Goal: Information Seeking & Learning: Learn about a topic

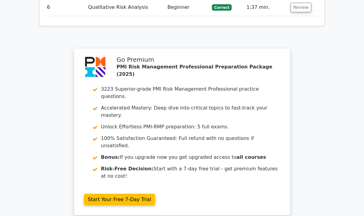
scroll to position [943, 0]
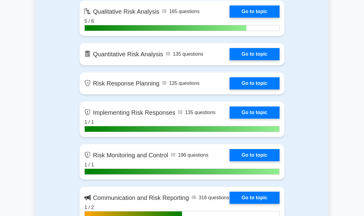
scroll to position [558, 0]
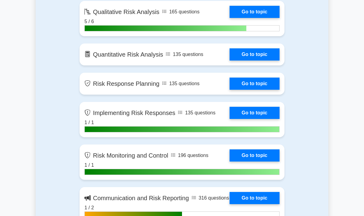
click at [255, 18] on link "Go to topic" at bounding box center [255, 12] width 50 height 12
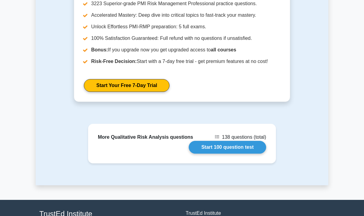
scroll to position [825, 0]
click at [228, 154] on link "Start 100 question test" at bounding box center [227, 147] width 77 height 13
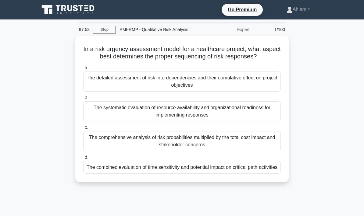
click at [197, 174] on div "The combined evaluation of time sensitivity and potential impact on critical pa…" at bounding box center [182, 167] width 198 height 13
click at [83, 160] on input "d. The combined evaluation of time sensitivity and potential impact on critical…" at bounding box center [83, 158] width 0 height 4
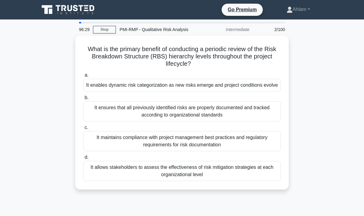
click at [219, 87] on div "It enables dynamic risk categorization as new risks emerge and project conditio…" at bounding box center [182, 85] width 198 height 13
click at [83, 77] on input "a. It enables dynamic risk categorization as new risks emerge and project condi…" at bounding box center [83, 75] width 0 height 4
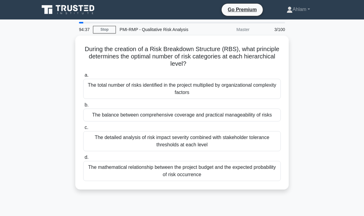
click at [235, 116] on div "The balance between comprehensive coverage and practical manageability of risks" at bounding box center [182, 115] width 198 height 13
click at [83, 107] on input "b. The balance between comprehensive coverage and practical manageability of ri…" at bounding box center [83, 105] width 0 height 4
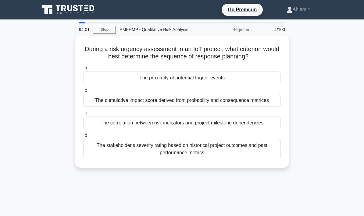
click at [212, 84] on div "The proximity of potential trigger events" at bounding box center [182, 78] width 198 height 13
click at [83, 70] on input "a. The proximity of potential trigger events" at bounding box center [83, 68] width 0 height 4
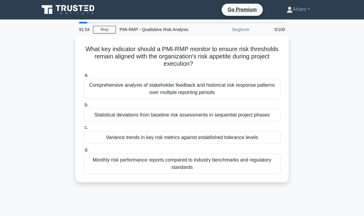
click at [190, 144] on div "Variance trends in key risk metrics against established tolerance levels" at bounding box center [182, 137] width 198 height 13
click at [83, 130] on input "c. Variance trends in key risk metrics against established tolerance levels" at bounding box center [83, 128] width 0 height 4
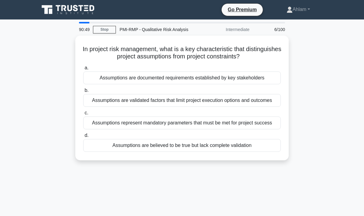
click at [236, 152] on div "Assumptions are believed to be true but lack complete validation" at bounding box center [182, 145] width 198 height 13
click at [83, 138] on input "d. Assumptions are believed to be true but lack complete validation" at bounding box center [83, 136] width 0 height 4
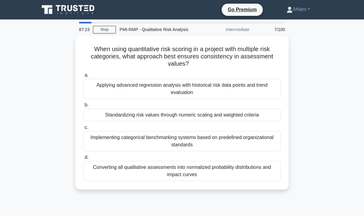
click at [112, 114] on div "Standardizing risk values through numeric scaling and weighted criteria" at bounding box center [182, 115] width 198 height 13
click at [83, 107] on input "b. Standardizing risk values through numeric scaling and weighted criteria" at bounding box center [83, 105] width 0 height 4
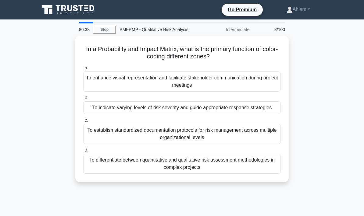
click at [114, 82] on div "To enhance visual representation and facilitate stakeholder communication durin…" at bounding box center [182, 82] width 198 height 20
click at [83, 70] on input "a. To enhance visual representation and facilitate stakeholder communication du…" at bounding box center [83, 68] width 0 height 4
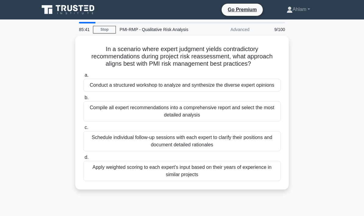
click at [118, 152] on div "Schedule individual follow-up sessions with each expert to clarify their positi…" at bounding box center [182, 141] width 198 height 20
click at [83, 130] on input "c. Schedule individual follow-up sessions with each expert to clarify their pos…" at bounding box center [83, 128] width 0 height 4
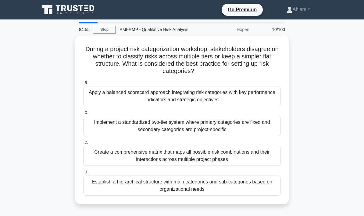
click at [138, 183] on div "Establish a hierarchical structure with main categories and sub-categories base…" at bounding box center [182, 186] width 198 height 20
click at [83, 174] on input "d. Establish a hierarchical structure with main categories and sub-categories b…" at bounding box center [83, 172] width 0 height 4
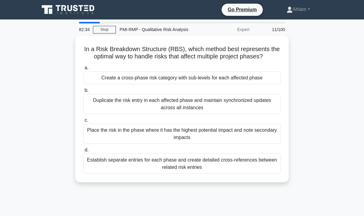
click at [133, 83] on div "Create a cross-phase risk category with sub-levels for each affected phase" at bounding box center [182, 78] width 198 height 13
click at [83, 70] on input "a. Create a cross-phase risk category with sub-levels for each affected phase" at bounding box center [83, 68] width 0 height 4
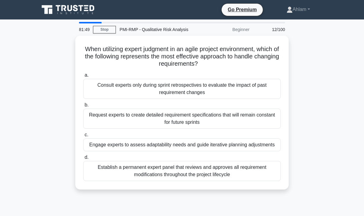
click at [113, 148] on div "Engage experts to assess adaptability needs and guide iterative planning adjust…" at bounding box center [182, 145] width 198 height 13
click at [83, 137] on input "c. Engage experts to assess adaptability needs and guide iterative planning adj…" at bounding box center [83, 135] width 0 height 4
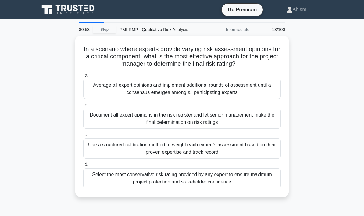
click at [106, 95] on div "Average all expert opinions and implement additional rounds of assessment until…" at bounding box center [182, 89] width 198 height 20
click at [83, 77] on input "a. Average all expert opinions and implement additional rounds of assessment un…" at bounding box center [83, 75] width 0 height 4
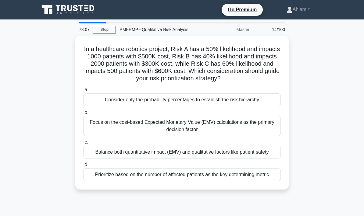
click at [103, 131] on div "Focus on the cost-based Expected Monetary Value (EMV) calculations as the prima…" at bounding box center [182, 126] width 198 height 20
click at [83, 115] on input "b. Focus on the cost-based Expected Monetary Value (EMV) calculations as the pr…" at bounding box center [83, 113] width 0 height 4
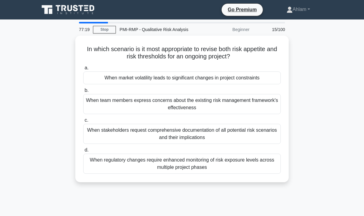
click at [153, 159] on div "When regulatory changes require enhanced monitoring of risk exposure levels acr…" at bounding box center [182, 164] width 198 height 20
click at [83, 152] on input "d. When regulatory changes require enhanced monitoring of risk exposure levels …" at bounding box center [83, 150] width 0 height 4
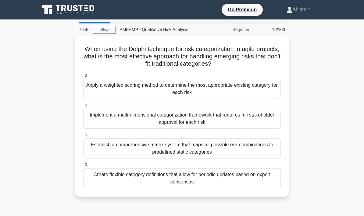
click at [134, 178] on div "Create flexible category definitions that allow for periodic updates based on e…" at bounding box center [182, 179] width 198 height 20
click at [83, 167] on input "d. Create flexible category definitions that allow for periodic updates based o…" at bounding box center [83, 165] width 0 height 4
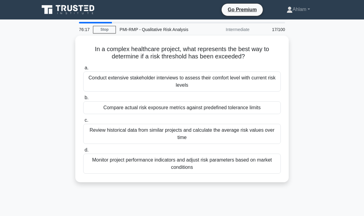
click at [97, 109] on div "Compare actual risk exposure metrics against predefined tolerance limits" at bounding box center [182, 108] width 198 height 13
click at [83, 100] on input "b. Compare actual risk exposure metrics against predefined tolerance limits" at bounding box center [83, 98] width 0 height 4
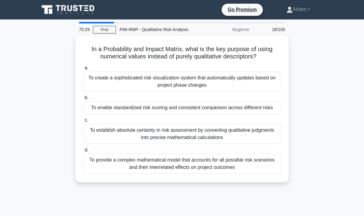
click at [117, 114] on div "To enable standardized risk scoring and consistent comparison across different …" at bounding box center [182, 108] width 198 height 13
click at [83, 100] on input "b. To enable standardized risk scoring and consistent comparison across differe…" at bounding box center [83, 98] width 0 height 4
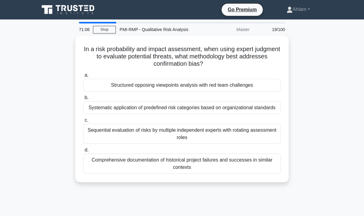
click at [223, 110] on div "Systematic application of predefined risk categories based on organizational st…" at bounding box center [182, 108] width 198 height 13
click at [83, 100] on input "b. Systematic application of predefined risk categories based on organizational…" at bounding box center [83, 98] width 0 height 4
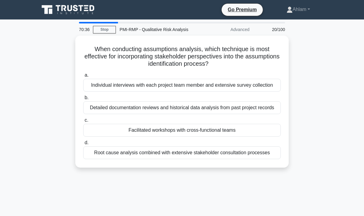
click at [224, 159] on div "Root cause analysis combined with extensive stakeholder consultation processes" at bounding box center [182, 153] width 198 height 13
click at [83, 145] on input "d. Root cause analysis combined with extensive stakeholder consultation process…" at bounding box center [83, 143] width 0 height 4
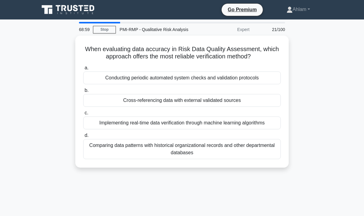
click at [255, 159] on div "Comparing data patterns with historical organizational records and other depart…" at bounding box center [182, 149] width 198 height 20
click at [83, 138] on input "d. Comparing data patterns with historical organizational records and other dep…" at bounding box center [83, 136] width 0 height 4
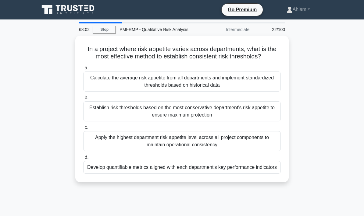
click at [261, 121] on div "Establish risk thresholds based on the most conservative department's risk appe…" at bounding box center [182, 112] width 198 height 20
click at [83, 100] on input "b. Establish risk thresholds based on the most conservative department's risk a…" at bounding box center [83, 98] width 0 height 4
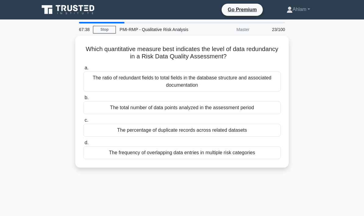
click at [267, 81] on div "The ratio of redundant fields to total fields in the database structure and ass…" at bounding box center [182, 82] width 198 height 20
click at [83, 70] on input "a. The ratio of redundant fields to total fields in the database structure and …" at bounding box center [83, 68] width 0 height 4
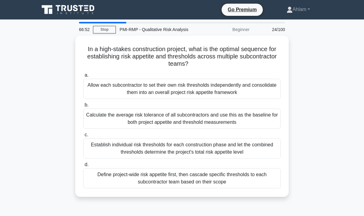
click at [262, 177] on div "Define project-wide risk appetite first, then cascade specific thresholds to ea…" at bounding box center [182, 179] width 198 height 20
click at [83, 167] on input "d. Define project-wide risk appetite first, then cascade specific thresholds to…" at bounding box center [83, 165] width 0 height 4
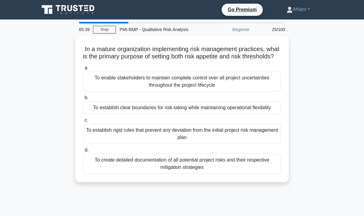
click at [264, 114] on div "To establish clear boundaries for risk-taking while maintaining operational fle…" at bounding box center [182, 108] width 198 height 13
click at [83, 100] on input "b. To establish clear boundaries for risk-taking while maintaining operational …" at bounding box center [83, 98] width 0 height 4
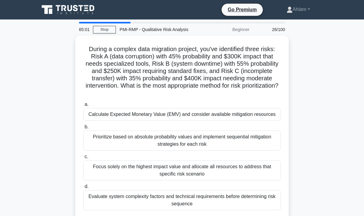
click at [262, 120] on div "Calculate Expected Monetary Value (EMV) and consider available mitigation resou…" at bounding box center [182, 114] width 198 height 13
click at [83, 107] on input "a. Calculate Expected Monetary Value (EMV) and consider available mitigation re…" at bounding box center [83, 105] width 0 height 4
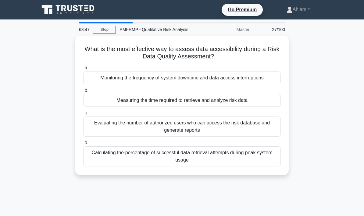
click at [314, 119] on div "What is the most effective way to assess data accessibility during a Risk Data …" at bounding box center [182, 109] width 293 height 147
click at [256, 159] on div "Calculating the percentage of successful data retrieval attempts during peak sy…" at bounding box center [182, 157] width 198 height 20
click at [83, 145] on input "d. Calculating the percentage of successful data retrieval attempts during peak…" at bounding box center [83, 143] width 0 height 4
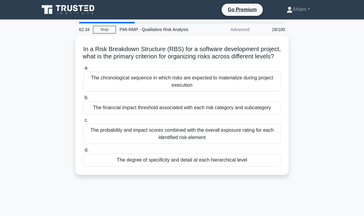
click at [269, 144] on div "The probability and impact scores combined with the overall exposure rating for…" at bounding box center [182, 134] width 198 height 20
click at [83, 123] on input "c. The probability and impact scores combined with the overall exposure rating …" at bounding box center [83, 121] width 0 height 4
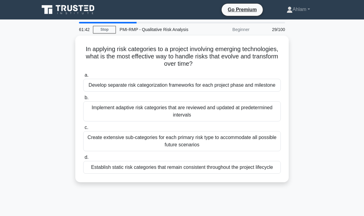
click at [267, 117] on div "Implement adaptive risk categories that are reviewed and updated at predetermin…" at bounding box center [182, 112] width 198 height 20
click at [83, 100] on input "b. Implement adaptive risk categories that are reviewed and updated at predeter…" at bounding box center [83, 98] width 0 height 4
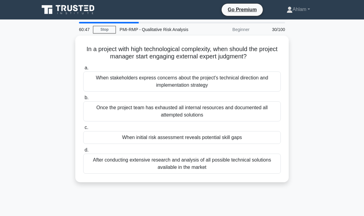
click at [261, 108] on div "Once the project team has exhausted all internal resources and documented all a…" at bounding box center [182, 112] width 198 height 20
click at [83, 100] on input "b. Once the project team has exhausted all internal resources and documented al…" at bounding box center [83, 98] width 0 height 4
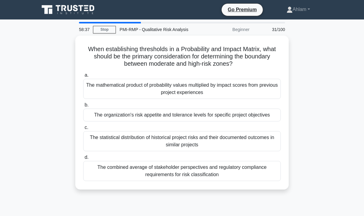
click at [256, 120] on div "The organization's risk appetite and tolerance levels for specific project obje…" at bounding box center [182, 115] width 198 height 13
click at [83, 107] on input "b. The organization's risk appetite and tolerance levels for specific project o…" at bounding box center [83, 105] width 0 height 4
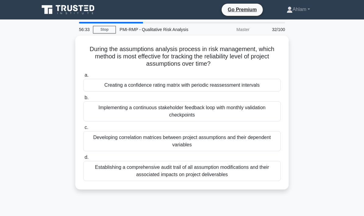
click at [264, 140] on div "Developing correlation matrices between project assumptions and their dependent…" at bounding box center [182, 141] width 198 height 20
click at [83, 130] on input "c. Developing correlation matrices between project assumptions and their depend…" at bounding box center [83, 128] width 0 height 4
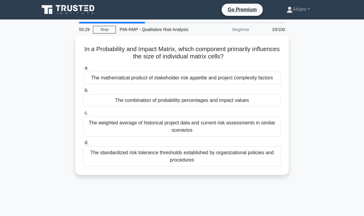
click at [265, 83] on div "The mathematical product of stakeholder risk appetite and project complexity fa…" at bounding box center [182, 78] width 198 height 13
click at [83, 70] on input "a. The mathematical product of stakeholder risk appetite and project complexity…" at bounding box center [83, 68] width 0 height 4
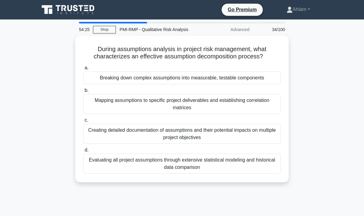
click at [266, 84] on div "Breaking down complex assumptions into measurable, testable components" at bounding box center [182, 78] width 198 height 13
click at [83, 70] on input "a. Breaking down complex assumptions into measurable, testable components" at bounding box center [83, 68] width 0 height 4
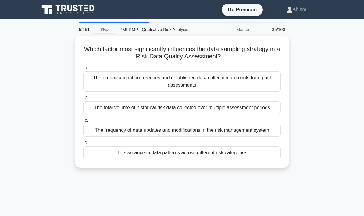
click at [254, 137] on div "The frequency of data updates and modifications in the risk management system" at bounding box center [182, 130] width 198 height 13
click at [83, 123] on input "c. The frequency of data updates and modifications in the risk management system" at bounding box center [83, 121] width 0 height 4
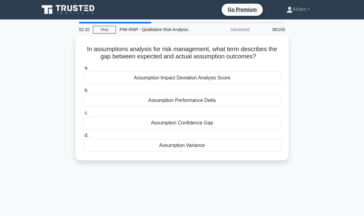
click at [231, 120] on label "c. Assumption Confidence Gap" at bounding box center [182, 119] width 198 height 20
click at [83, 115] on input "c. Assumption Confidence Gap" at bounding box center [83, 113] width 0 height 4
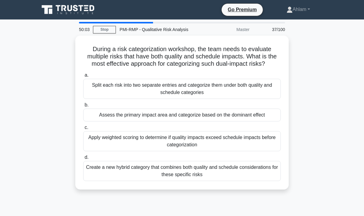
click at [265, 98] on div "Split each risk into two separate entries and categorize them under both qualit…" at bounding box center [182, 89] width 198 height 20
click at [83, 77] on input "a. Split each risk into two separate entries and categorize them under both qua…" at bounding box center [83, 75] width 0 height 4
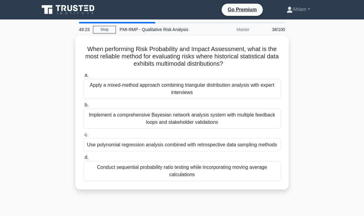
click at [255, 91] on div "Apply a mixed-method approach combining triangular distribution analysis with e…" at bounding box center [182, 89] width 198 height 20
click at [83, 77] on input "a. Apply a mixed-method approach combining triangular distribution analysis wit…" at bounding box center [83, 75] width 0 height 4
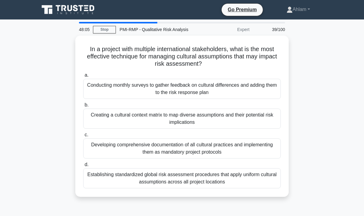
click at [267, 121] on div "Creating a cultural context matrix to map diverse assumptions and their potenti…" at bounding box center [182, 119] width 198 height 20
click at [83, 107] on input "b. Creating a cultural context matrix to map diverse assumptions and their pote…" at bounding box center [83, 105] width 0 height 4
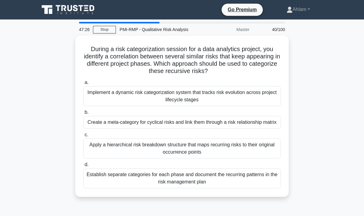
click at [265, 184] on div "Establish separate categories for each phase and document the recurring pattern…" at bounding box center [182, 179] width 198 height 20
click at [83, 167] on input "d. Establish separate categories for each phase and document the recurring patt…" at bounding box center [83, 165] width 0 height 4
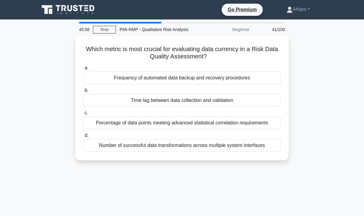
click at [238, 77] on div "Frequency of automated data backup and recovery procedures" at bounding box center [182, 78] width 198 height 13
click at [83, 70] on input "a. Frequency of automated data backup and recovery procedures" at bounding box center [83, 68] width 0 height 4
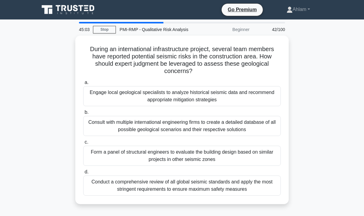
click at [248, 94] on div "Engage local geological specialists to analyze historical seismic data and reco…" at bounding box center [182, 96] width 198 height 20
click at [83, 85] on input "a. Engage local geological specialists to analyze historical seismic data and r…" at bounding box center [83, 83] width 0 height 4
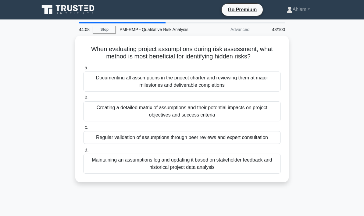
click at [238, 112] on div "Creating a detailed matrix of assumptions and their potential impacts on projec…" at bounding box center [182, 112] width 198 height 20
click at [83, 100] on input "b. Creating a detailed matrix of assumptions and their potential impacts on pro…" at bounding box center [83, 98] width 0 height 4
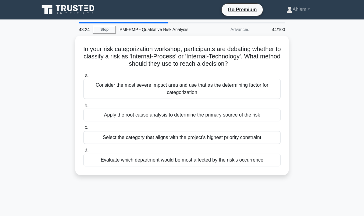
click at [263, 122] on div "Apply the root cause analysis to determine the primary source of the risk" at bounding box center [182, 115] width 198 height 13
click at [83, 107] on input "b. Apply the root cause analysis to determine the primary source of the risk" at bounding box center [83, 105] width 0 height 4
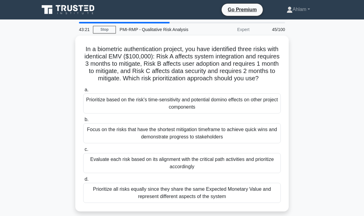
click at [106, 31] on link "Stop" at bounding box center [104, 30] width 23 height 8
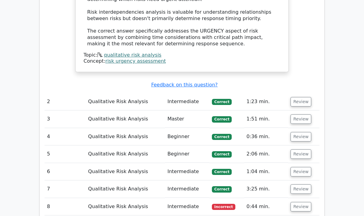
scroll to position [776, 0]
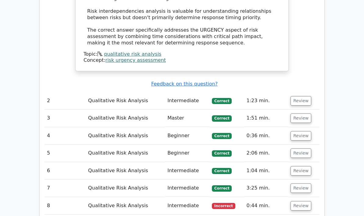
click at [297, 202] on button "Review" at bounding box center [301, 206] width 21 height 9
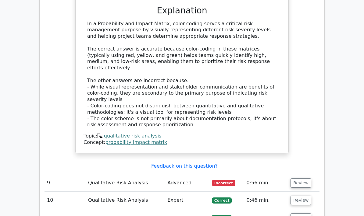
scroll to position [1128, 0]
click at [301, 178] on button "Review" at bounding box center [301, 182] width 21 height 9
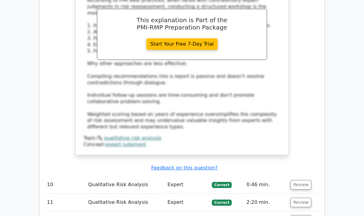
scroll to position [1488, 0]
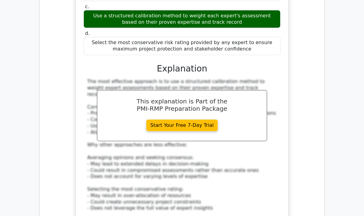
scroll to position [1827, 0]
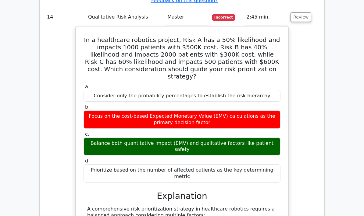
scroll to position [2117, 0]
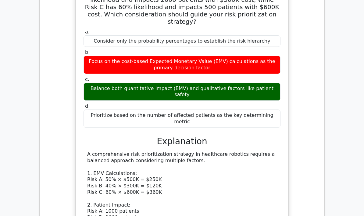
scroll to position [2173, 0]
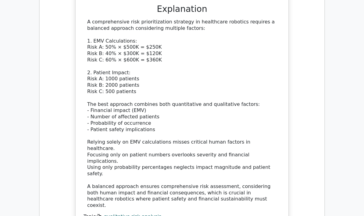
scroll to position [2302, 0]
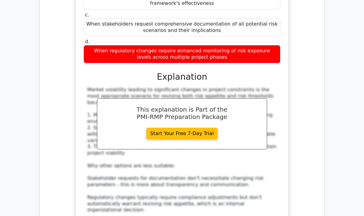
scroll to position [2645, 0]
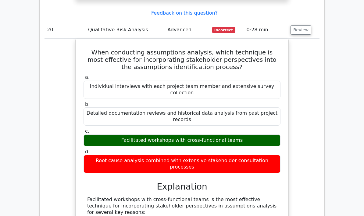
scroll to position [3330, 0]
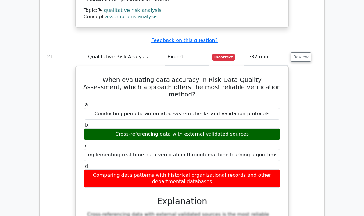
scroll to position [3664, 0]
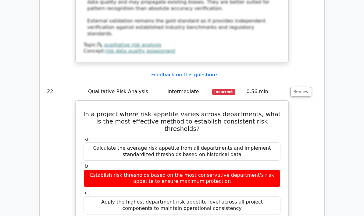
scroll to position [3997, 0]
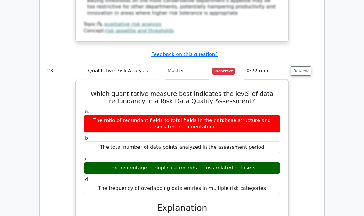
scroll to position [4385, 0]
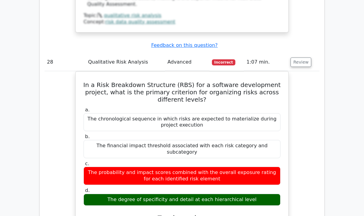
scroll to position [5131, 0]
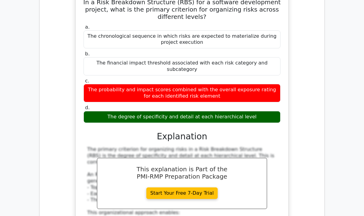
scroll to position [5229, 0]
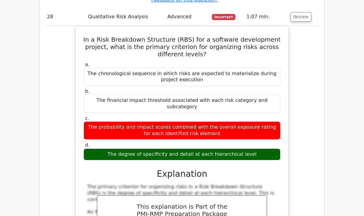
scroll to position [5175, 0]
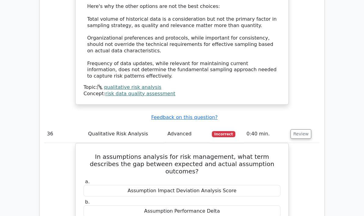
scroll to position [6527, 0]
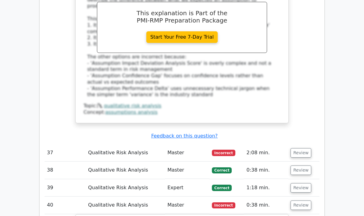
scroll to position [6833, 0]
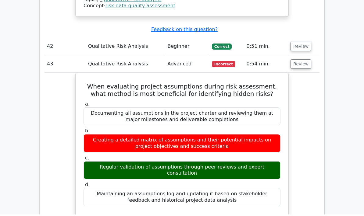
scroll to position [7744, 0]
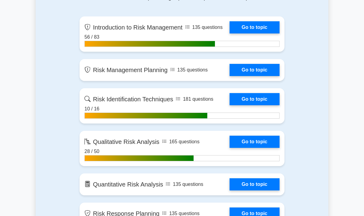
scroll to position [428, 0]
click at [257, 105] on link "Go to topic" at bounding box center [255, 99] width 50 height 12
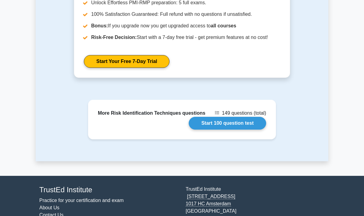
scroll to position [717, 0]
click at [235, 130] on link "Start 100 question test" at bounding box center [227, 123] width 77 height 13
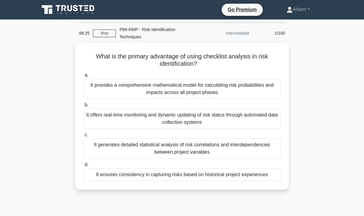
click at [201, 181] on div "It ensures consistency in capturing risks based on historical project experienc…" at bounding box center [182, 175] width 198 height 13
click at [83, 167] on input "d. It ensures consistency in capturing risks based on historical project experi…" at bounding box center [83, 165] width 0 height 4
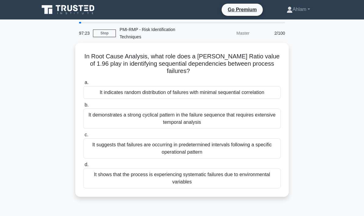
click at [192, 148] on div "It suggests that failures are occurring in predetermined intervals following a …" at bounding box center [182, 149] width 198 height 20
click at [83, 137] on input "c. It suggests that failures are occurring in predetermined intervals following…" at bounding box center [83, 135] width 0 height 4
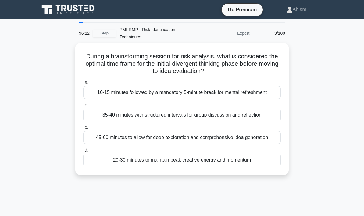
click at [198, 120] on div "35-40 minutes with structured intervals for group discussion and reflection" at bounding box center [182, 115] width 198 height 13
click at [83, 107] on input "b. 35-40 minutes with structured intervals for group discussion and reflection" at bounding box center [83, 105] width 0 height 4
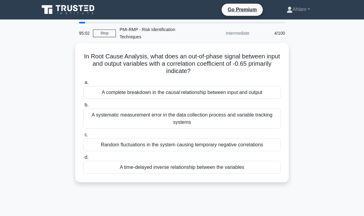
click at [238, 142] on div "Random fluctuations in the system causing temporary negative correlations" at bounding box center [182, 145] width 198 height 13
click at [83, 137] on input "c. Random fluctuations in the system causing temporary negative correlations" at bounding box center [83, 135] width 0 height 4
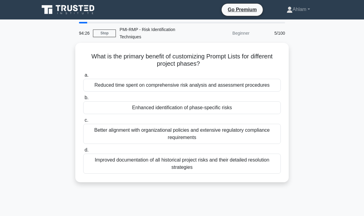
click at [248, 114] on div "Enhanced identification of phase-specific risks" at bounding box center [182, 108] width 198 height 13
click at [83, 100] on input "b. Enhanced identification of phase-specific risks" at bounding box center [83, 98] width 0 height 4
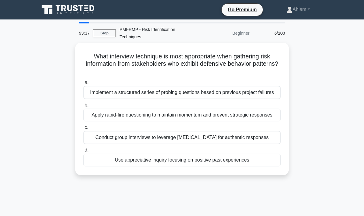
click at [249, 144] on div "Conduct group interviews to leverage [MEDICAL_DATA] for authentic responses" at bounding box center [182, 137] width 198 height 13
click at [83, 130] on input "c. Conduct group interviews to leverage [MEDICAL_DATA] for authentic responses" at bounding box center [83, 128] width 0 height 4
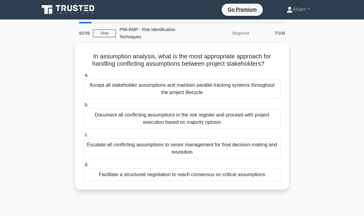
click at [252, 181] on div "Facilitate a structured negotiation to reach consensus on critical assumptions" at bounding box center [182, 175] width 198 height 13
click at [83, 167] on input "d. Facilitate a structured negotiation to reach consensus on critical assumptio…" at bounding box center [83, 165] width 0 height 4
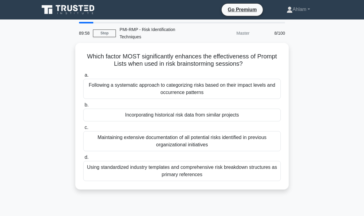
click at [238, 174] on div "Using standardized industry templates and comprehensive risk breakdown structur…" at bounding box center [182, 171] width 198 height 20
click at [83, 160] on input "d. Using standardized industry templates and comprehensive risk breakdown struc…" at bounding box center [83, 158] width 0 height 4
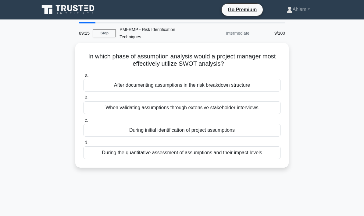
click at [231, 133] on div "During initial identification of project assumptions" at bounding box center [182, 130] width 198 height 13
click at [83, 123] on input "c. During initial identification of project assumptions" at bounding box center [83, 121] width 0 height 4
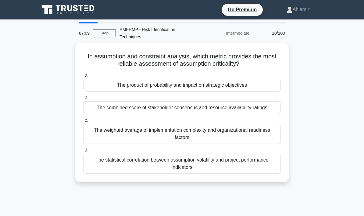
click at [220, 170] on div "The statistical correlation between assumption volatility and project performan…" at bounding box center [182, 164] width 198 height 20
click at [83, 152] on input "d. The statistical correlation between assumption volatility and project perfor…" at bounding box center [83, 150] width 0 height 4
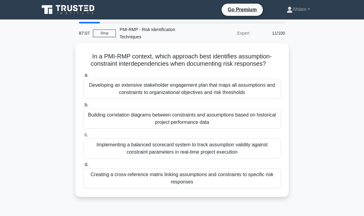
click at [105, 35] on link "Stop" at bounding box center [104, 34] width 23 height 8
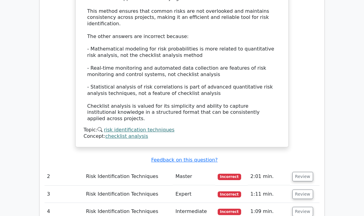
scroll to position [681, 0]
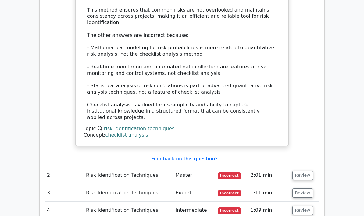
click at [302, 171] on button "Review" at bounding box center [302, 175] width 21 height 9
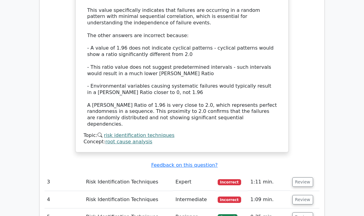
scroll to position [1036, 0]
click at [306, 178] on button "Review" at bounding box center [302, 182] width 21 height 9
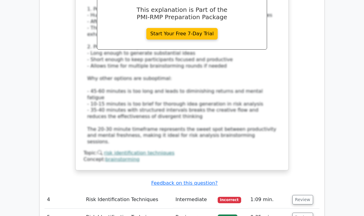
click at [305, 196] on button "Review" at bounding box center [302, 200] width 21 height 9
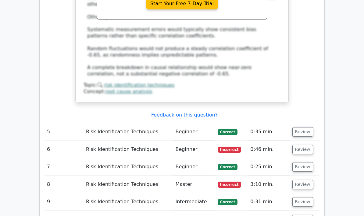
scroll to position [1801, 0]
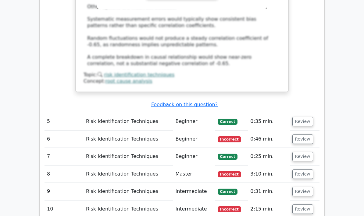
click at [302, 205] on button "Review" at bounding box center [302, 209] width 21 height 9
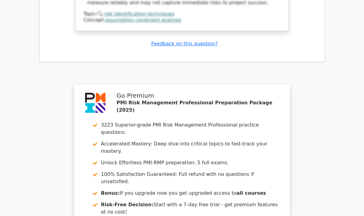
scroll to position [2266, 0]
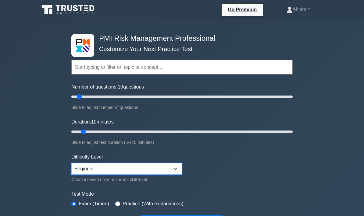
click at [176, 167] on select "Beginner Intermediate Expert" at bounding box center [126, 169] width 111 height 12
select select "intermediate"
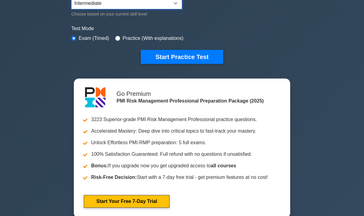
scroll to position [166, 0]
click at [120, 36] on input "radio" at bounding box center [117, 38] width 5 height 5
radio input "true"
click at [184, 56] on button "Start Practice Test" at bounding box center [182, 57] width 82 height 14
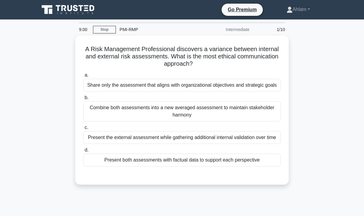
click at [176, 167] on div "Present both assessments with factual data to support each perspective" at bounding box center [182, 160] width 198 height 13
click at [83, 152] on input "d. Present both assessments with factual data to support each perspective" at bounding box center [83, 150] width 0 height 4
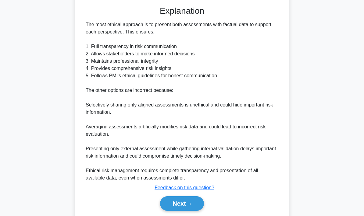
scroll to position [179, 0]
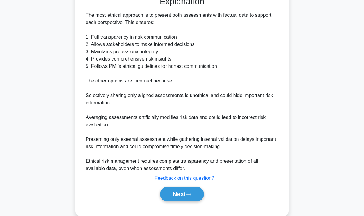
click at [177, 202] on button "Next" at bounding box center [182, 194] width 44 height 15
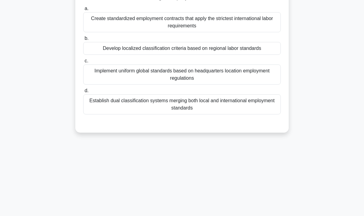
scroll to position [0, 0]
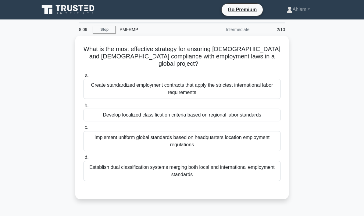
click at [194, 174] on div "Establish dual classification systems merging both local and international empl…" at bounding box center [182, 171] width 198 height 20
click at [83, 160] on input "d. Establish dual classification systems merging both local and international e…" at bounding box center [83, 158] width 0 height 4
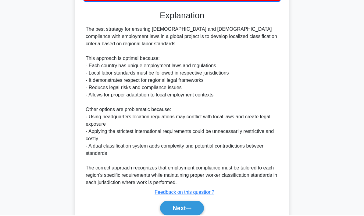
scroll to position [204, 0]
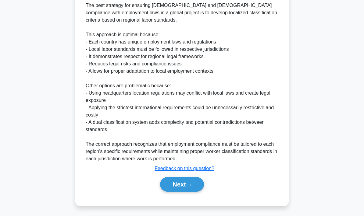
click at [177, 183] on button "Next" at bounding box center [182, 184] width 44 height 15
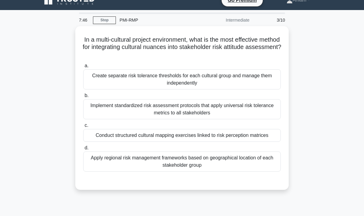
scroll to position [0, 0]
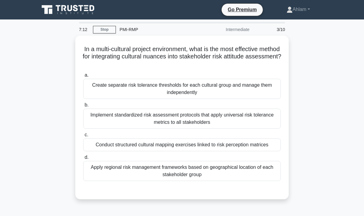
click at [163, 146] on div "Conduct structured cultural mapping exercises linked to risk perception matrices" at bounding box center [182, 145] width 198 height 13
click at [83, 137] on input "c. Conduct structured cultural mapping exercises linked to risk perception matr…" at bounding box center [83, 135] width 0 height 4
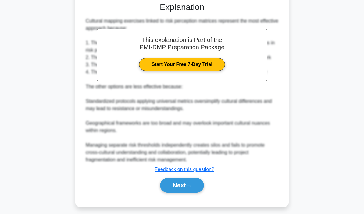
scroll to position [211, 0]
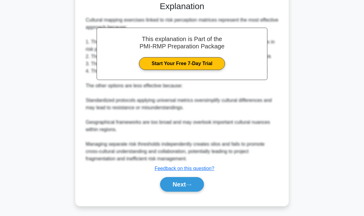
click at [177, 182] on button "Next" at bounding box center [182, 184] width 44 height 15
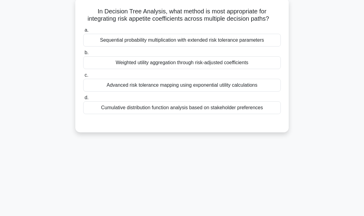
scroll to position [0, 0]
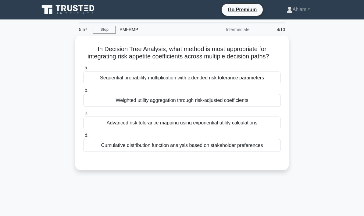
click at [155, 152] on div "Cumulative distribution function analysis based on stakeholder preferences" at bounding box center [182, 145] width 198 height 13
click at [83, 138] on input "d. Cumulative distribution function analysis based on stakeholder preferences" at bounding box center [83, 136] width 0 height 4
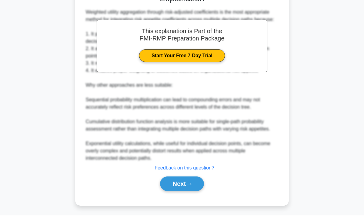
scroll to position [204, 0]
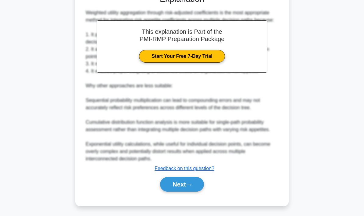
click at [177, 185] on button "Next" at bounding box center [182, 184] width 44 height 15
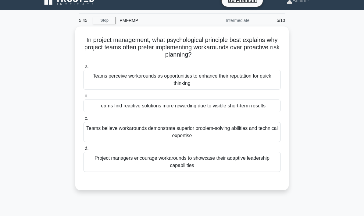
scroll to position [0, 0]
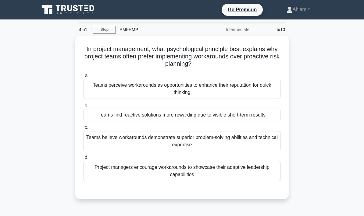
click at [163, 180] on div "Project managers encourage workarounds to showcase their adaptive leadership ca…" at bounding box center [182, 171] width 198 height 20
click at [83, 160] on input "d. Project managers encourage workarounds to showcase their adaptive leadership…" at bounding box center [83, 158] width 0 height 4
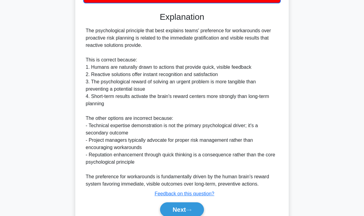
scroll to position [168, 0]
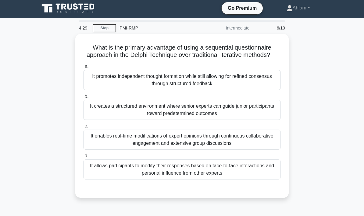
scroll to position [0, 0]
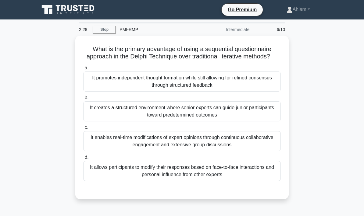
click at [225, 152] on div "It enables real-time modifications of expert opinions through continuous collab…" at bounding box center [182, 141] width 198 height 20
click at [83, 130] on input "c. It enables real-time modifications of expert opinions through continuous col…" at bounding box center [83, 128] width 0 height 4
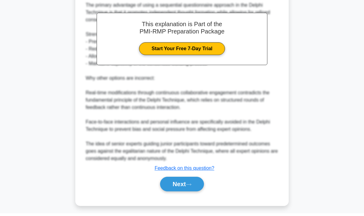
scroll to position [226, 0]
click at [182, 184] on button "Next" at bounding box center [182, 184] width 44 height 15
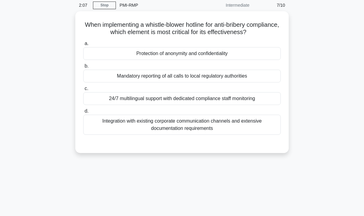
scroll to position [0, 0]
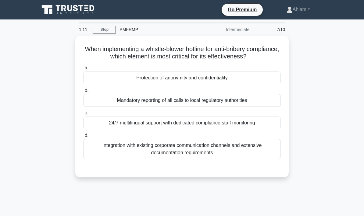
click at [192, 130] on div "24/7 multilingual support with dedicated compliance staff monitoring" at bounding box center [182, 123] width 198 height 13
click at [83, 115] on input "c. 24/7 multilingual support with dedicated compliance staff monitoring" at bounding box center [83, 113] width 0 height 4
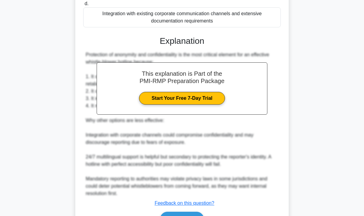
scroll to position [158, 0]
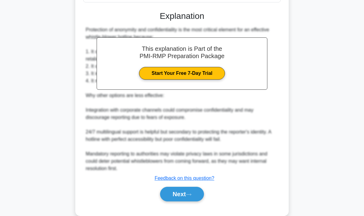
click at [174, 202] on button "Next" at bounding box center [182, 194] width 44 height 15
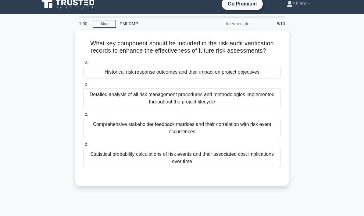
scroll to position [0, 0]
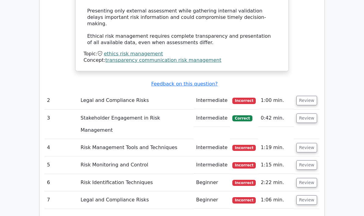
scroll to position [809, 0]
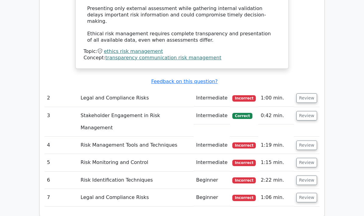
click at [305, 193] on button "Review" at bounding box center [306, 197] width 21 height 9
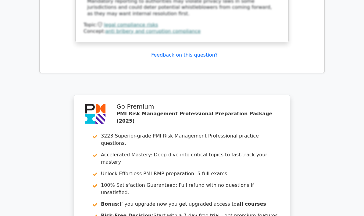
scroll to position [1283, 0]
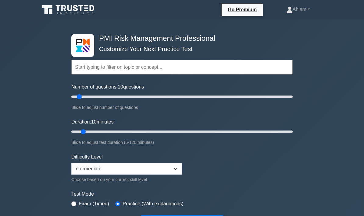
scroll to position [6, 0]
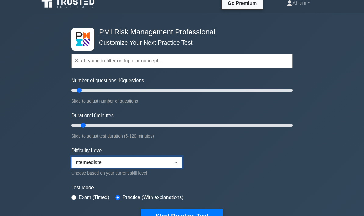
click at [173, 163] on select "Beginner Intermediate Expert" at bounding box center [126, 163] width 111 height 12
select select "expert"
click at [179, 212] on button "Start Practice Test" at bounding box center [182, 216] width 82 height 14
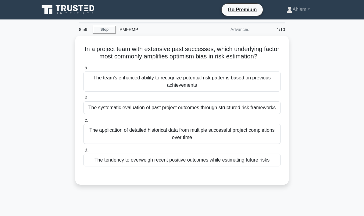
click at [174, 167] on div "The tendency to overweigh recent positive outcomes while estimating future risks" at bounding box center [182, 160] width 198 height 13
click at [83, 152] on input "d. The tendency to overweigh recent positive outcomes while estimating future r…" at bounding box center [83, 150] width 0 height 4
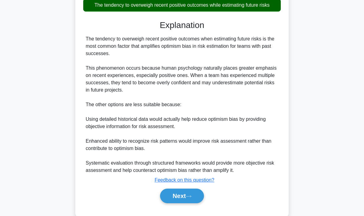
scroll to position [172, 0]
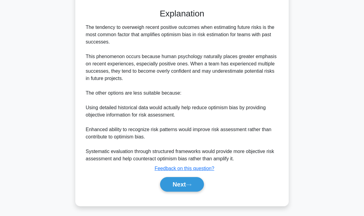
click at [179, 192] on button "Next" at bounding box center [182, 184] width 44 height 15
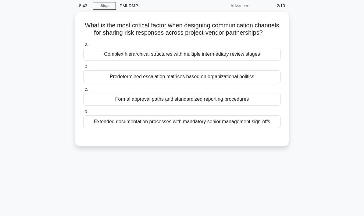
scroll to position [3, 0]
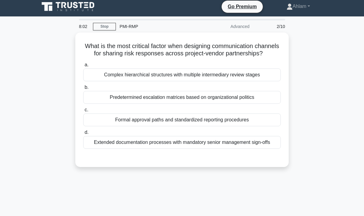
click at [177, 127] on div "Formal approval paths and standardized reporting procedures" at bounding box center [182, 120] width 198 height 13
click at [83, 112] on input "c. Formal approval paths and standardized reporting procedures" at bounding box center [83, 110] width 0 height 4
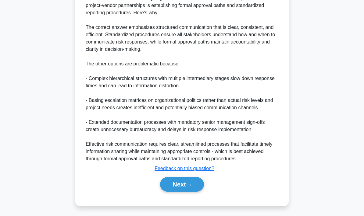
scroll to position [194, 0]
click at [180, 192] on button "Next" at bounding box center [182, 184] width 44 height 15
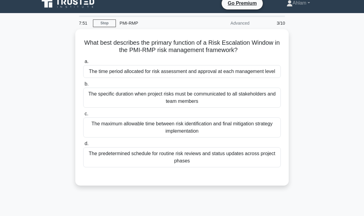
scroll to position [0, 0]
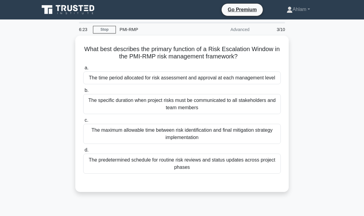
click at [167, 114] on div "The specific duration when project risks must be communicated to all stakeholde…" at bounding box center [182, 104] width 198 height 20
click at [83, 93] on input "b. The specific duration when project risks must be communicated to all stakeho…" at bounding box center [83, 91] width 0 height 4
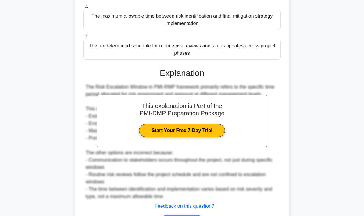
scroll to position [143, 0]
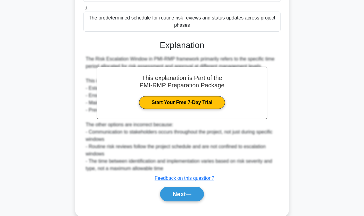
click at [178, 202] on button "Next" at bounding box center [182, 194] width 44 height 15
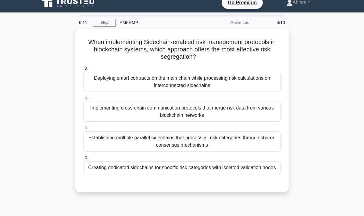
scroll to position [7, 0]
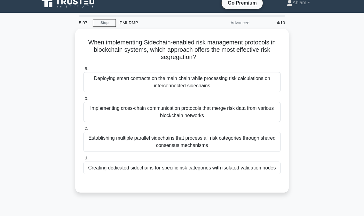
click at [154, 173] on div "Creating dedicated sidechains for specific risk categories with isolated valida…" at bounding box center [182, 168] width 198 height 13
click at [83, 160] on input "d. Creating dedicated sidechains for specific risk categories with isolated val…" at bounding box center [83, 158] width 0 height 4
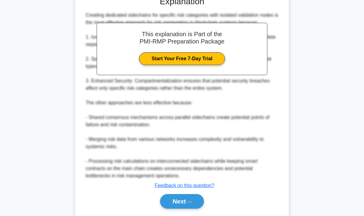
scroll to position [208, 0]
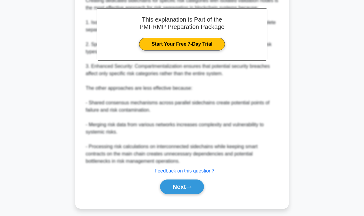
click at [174, 195] on button "Next" at bounding box center [182, 187] width 44 height 15
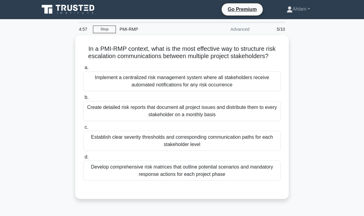
scroll to position [2, 0]
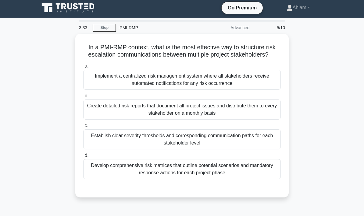
click at [158, 146] on div "Establish clear severity thresholds and corresponding communication paths for e…" at bounding box center [182, 140] width 198 height 20
click at [83, 128] on input "c. Establish clear severity thresholds and corresponding communication paths fo…" at bounding box center [83, 126] width 0 height 4
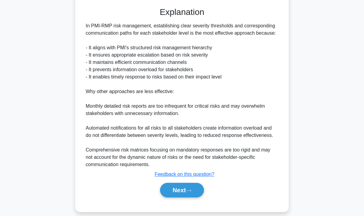
scroll to position [186, 0]
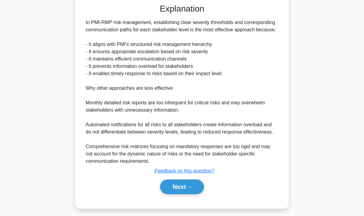
click at [255, 187] on div "Explanation In PMI-RMP risk management, establishing clear severity thresholds …" at bounding box center [182, 100] width 198 height 193
click at [187, 195] on button "Next" at bounding box center [182, 187] width 44 height 15
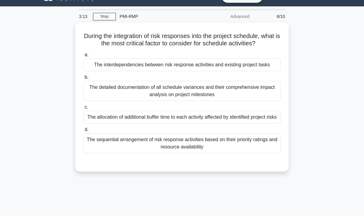
scroll to position [0, 0]
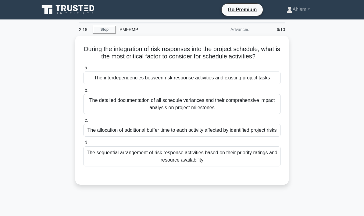
click at [197, 84] on div "The interdependencies between risk response activities and existing project tas…" at bounding box center [182, 78] width 198 height 13
click at [83, 70] on input "a. The interdependencies between risk response activities and existing project …" at bounding box center [83, 68] width 0 height 4
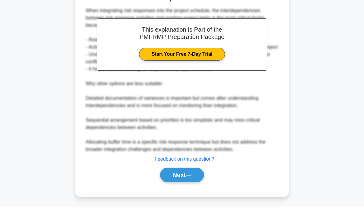
scroll to position [201, 0]
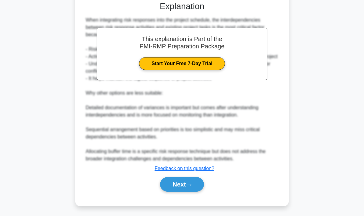
click at [178, 192] on button "Next" at bounding box center [182, 184] width 44 height 15
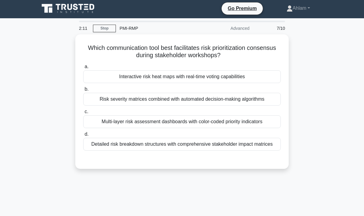
scroll to position [0, 0]
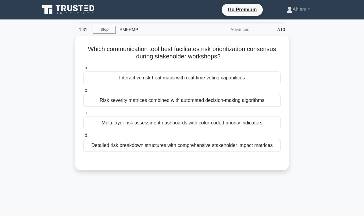
click at [184, 152] on div "Detailed risk breakdown structures with comprehensive stakeholder impact matric…" at bounding box center [182, 145] width 198 height 13
click at [83, 138] on input "d. Detailed risk breakdown structures with comprehensive stakeholder impact mat…" at bounding box center [83, 136] width 0 height 4
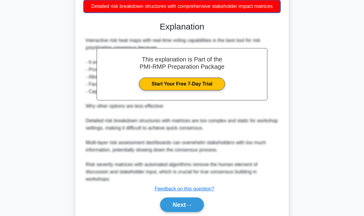
scroll to position [143, 0]
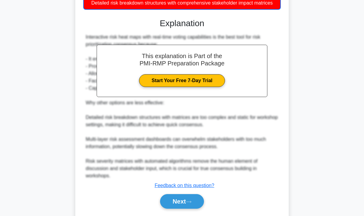
click at [184, 205] on button "Next" at bounding box center [182, 202] width 44 height 15
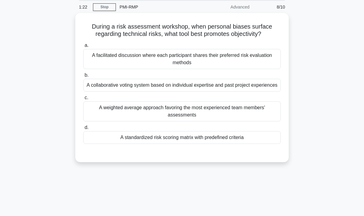
scroll to position [0, 0]
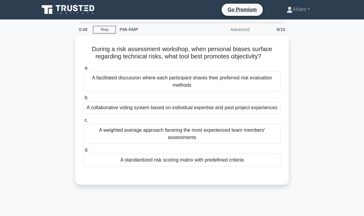
click at [157, 167] on div "A standardized risk scoring matrix with predefined criteria" at bounding box center [182, 160] width 198 height 13
click at [83, 152] on input "d. A standardized risk scoring matrix with predefined criteria" at bounding box center [83, 150] width 0 height 4
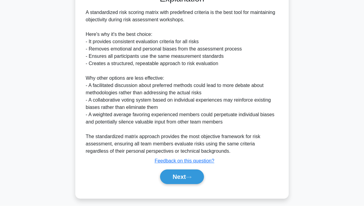
scroll to position [172, 0]
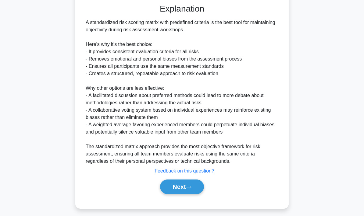
click at [179, 195] on button "Next" at bounding box center [182, 187] width 44 height 15
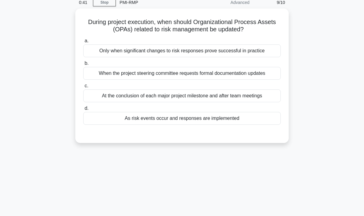
scroll to position [0, 0]
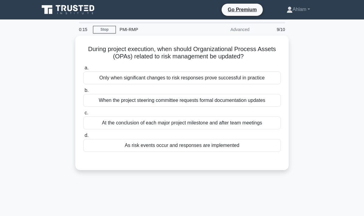
click at [157, 101] on div "When the project steering committee requests formal documentation updates" at bounding box center [182, 100] width 198 height 13
click at [83, 93] on input "b. When the project steering committee requests formal documentation updates" at bounding box center [83, 91] width 0 height 4
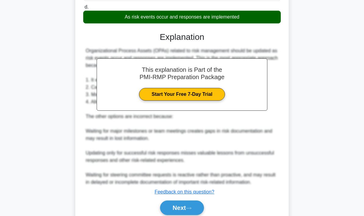
scroll to position [136, 0]
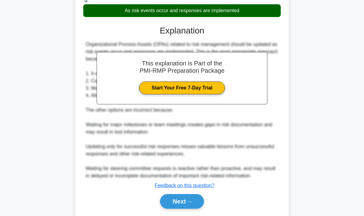
click at [175, 207] on button "Next" at bounding box center [182, 202] width 44 height 15
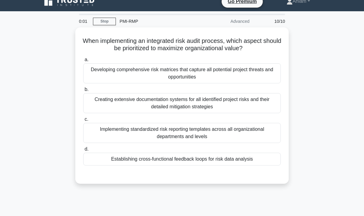
scroll to position [8, 0]
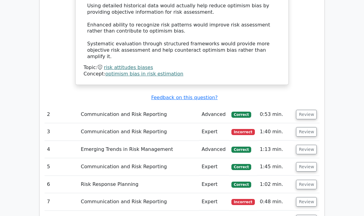
scroll to position [768, 0]
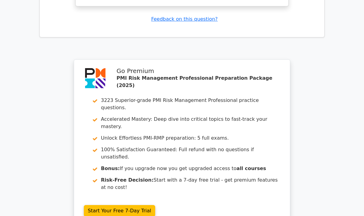
scroll to position [1311, 0]
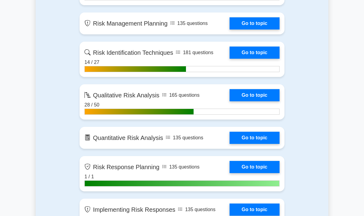
scroll to position [483, 0]
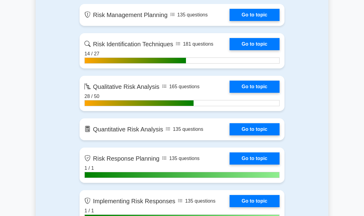
click at [251, 136] on link "Go to topic" at bounding box center [255, 129] width 50 height 12
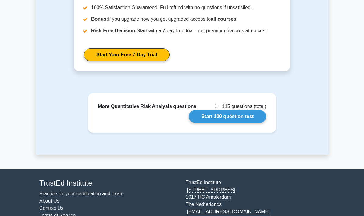
scroll to position [738, 0]
click at [223, 123] on link "Start 100 question test" at bounding box center [227, 116] width 77 height 13
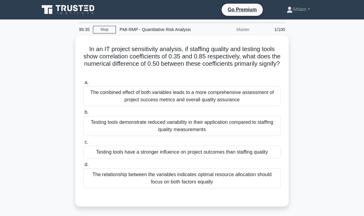
click at [204, 106] on div "The combined effect of both variables leads to a more comprehensive assessment …" at bounding box center [182, 96] width 198 height 20
click at [83, 85] on input "a. The combined effect of both variables leads to a more comprehensive assessme…" at bounding box center [83, 83] width 0 height 4
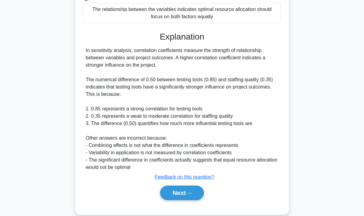
scroll to position [172, 0]
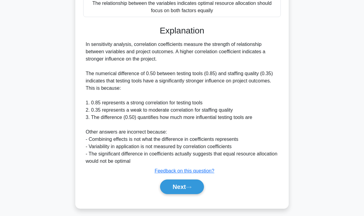
click at [180, 195] on button "Next" at bounding box center [182, 187] width 44 height 15
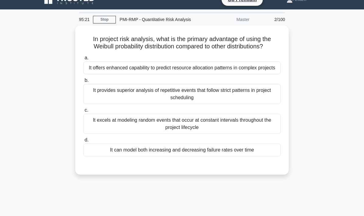
scroll to position [10, 0]
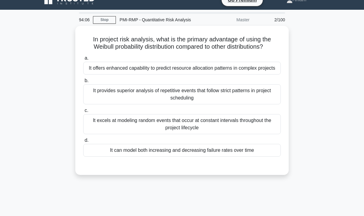
click at [177, 134] on div "It excels at modeling random events that occur at constant intervals throughout…" at bounding box center [182, 124] width 198 height 20
click at [83, 113] on input "c. It excels at modeling random events that occur at constant intervals through…" at bounding box center [83, 111] width 0 height 4
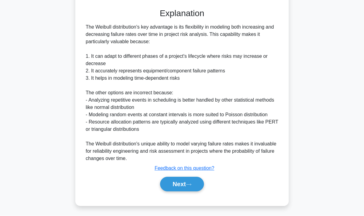
scroll to position [197, 0]
click at [178, 185] on button "Next" at bounding box center [182, 184] width 44 height 15
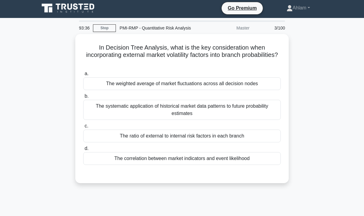
scroll to position [0, 0]
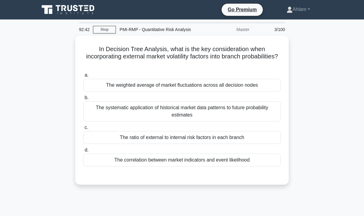
click at [133, 92] on div "The weighted average of market fluctuations across all decision nodes" at bounding box center [182, 85] width 198 height 13
click at [83, 77] on input "a. The weighted average of market fluctuations across all decision nodes" at bounding box center [83, 75] width 0 height 4
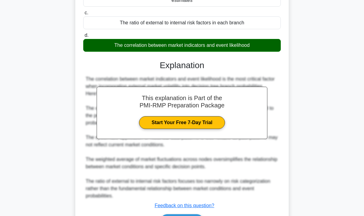
scroll to position [143, 0]
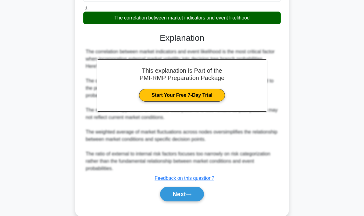
click at [180, 202] on button "Next" at bounding box center [182, 194] width 44 height 15
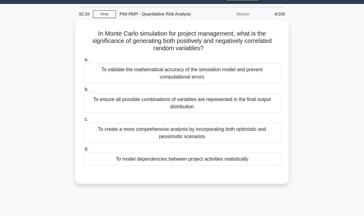
scroll to position [10, 0]
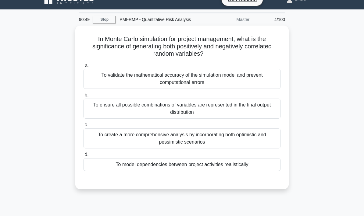
click at [151, 116] on div "To ensure all possible combinations of variables are represented in the final o…" at bounding box center [182, 109] width 198 height 20
click at [83, 97] on input "b. To ensure all possible combinations of variables are represented in the fina…" at bounding box center [83, 95] width 0 height 4
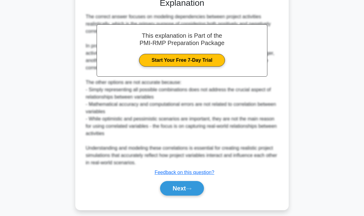
scroll to position [194, 0]
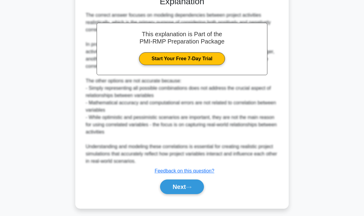
click at [177, 195] on button "Next" at bounding box center [182, 187] width 44 height 15
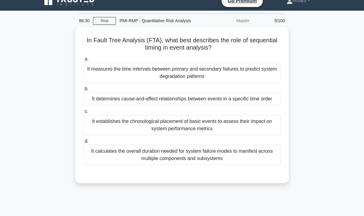
scroll to position [8, 0]
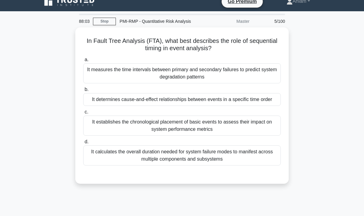
click at [189, 84] on div "It measures the time intervals between primary and secondary failures to predic…" at bounding box center [182, 73] width 198 height 20
click at [83, 62] on input "a. It measures the time intervals between primary and secondary failures to pre…" at bounding box center [83, 60] width 0 height 4
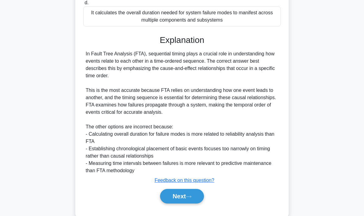
scroll to position [150, 0]
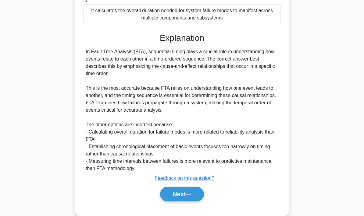
click at [179, 202] on button "Next" at bounding box center [182, 194] width 44 height 15
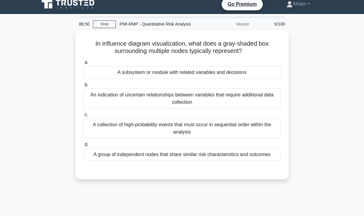
scroll to position [0, 0]
